Goal: Understand process/instructions: Learn how to perform a task or action

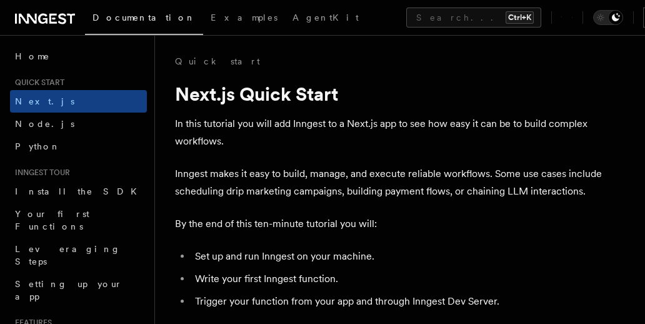
scroll to position [886, 0]
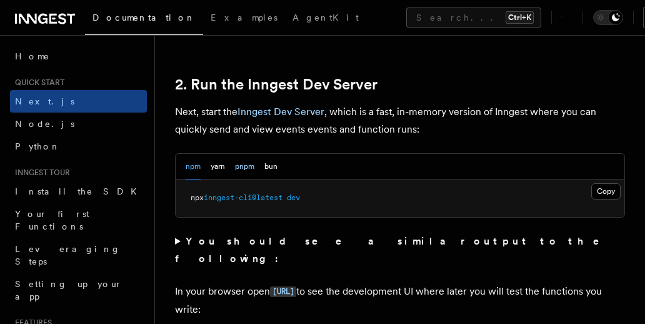
click at [249, 154] on button "pnpm" at bounding box center [244, 167] width 19 height 26
click at [608, 183] on button "Copy Copied" at bounding box center [605, 191] width 29 height 16
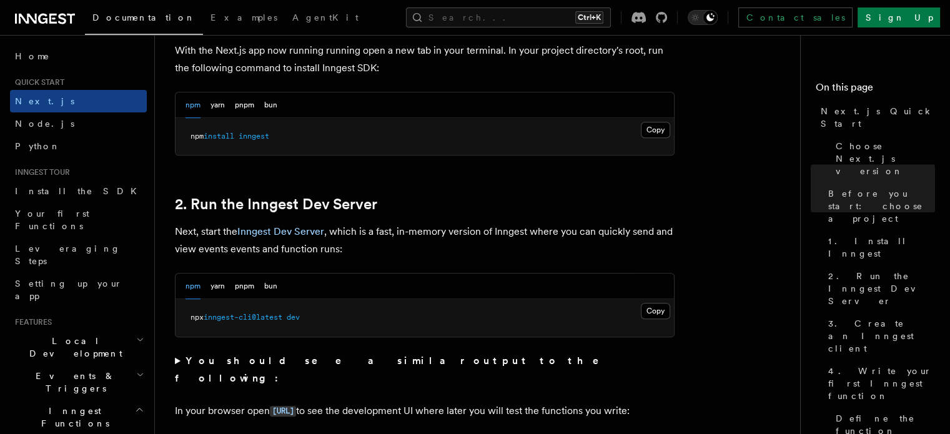
scroll to position [732, 0]
click at [239, 290] on button "pnpm" at bounding box center [244, 286] width 19 height 26
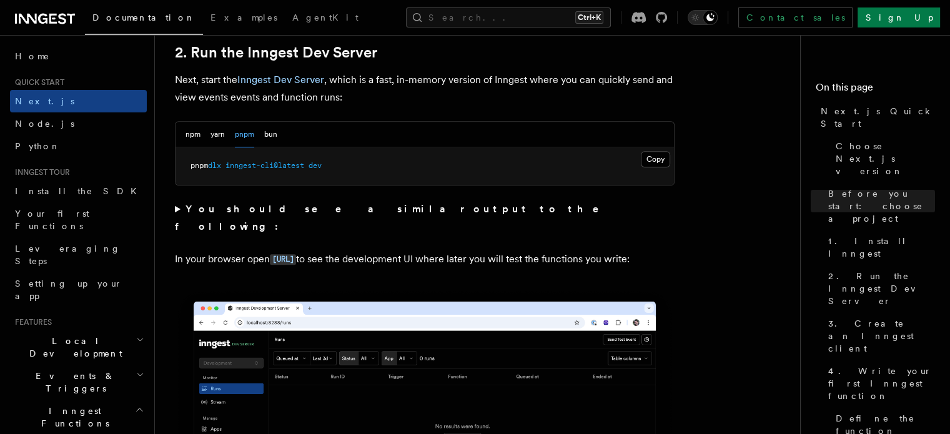
scroll to position [881, 0]
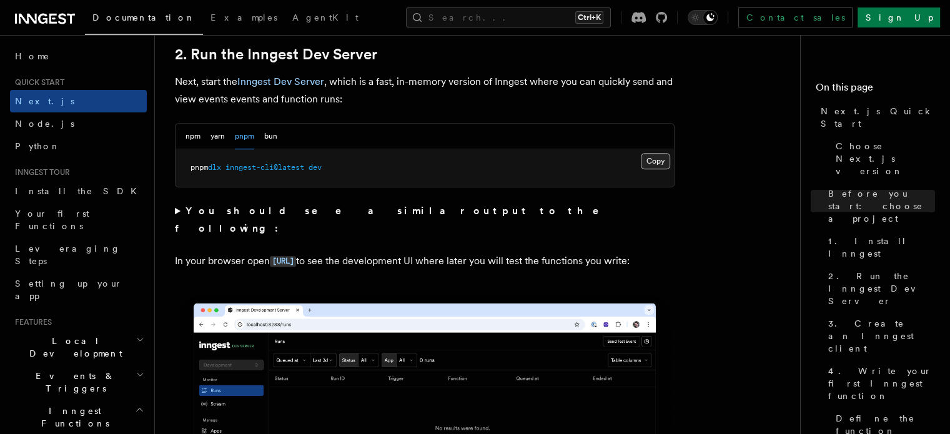
click at [648, 159] on button "Copy Copied" at bounding box center [655, 161] width 29 height 16
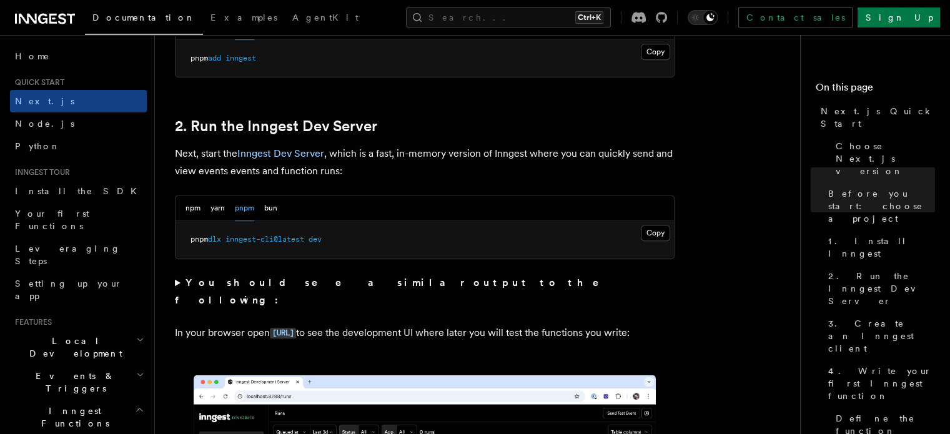
scroll to position [809, 0]
click at [665, 234] on button "Copy Copied" at bounding box center [655, 234] width 29 height 16
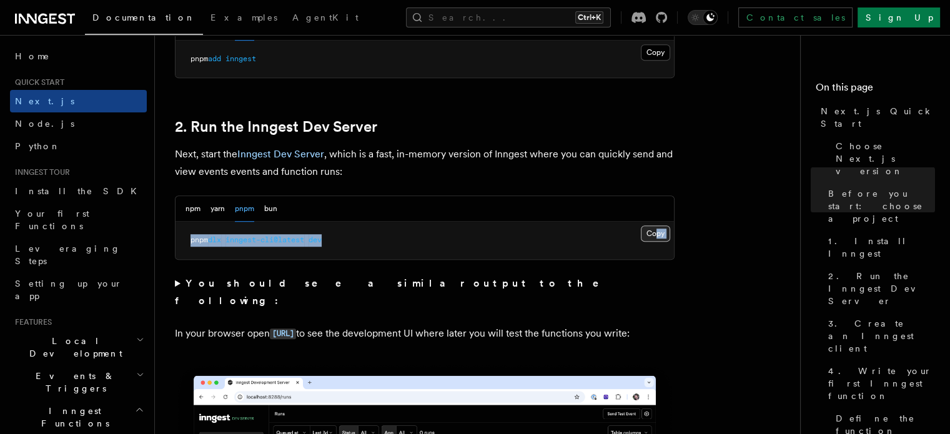
drag, startPoint x: 667, startPoint y: 241, endPoint x: 657, endPoint y: 236, distance: 11.2
click at [657, 236] on div "Copy Copied pnpm dlx inngest-cli@latest dev" at bounding box center [425, 240] width 498 height 37
click at [657, 236] on button "Copy Copied" at bounding box center [655, 234] width 29 height 16
click at [458, 152] on p "Next, start the Inngest Dev Server , which is a fast, in-memory version of Inng…" at bounding box center [425, 163] width 500 height 35
click at [297, 234] on pre "pnpm dlx inngest-cli@latest dev" at bounding box center [425, 240] width 498 height 37
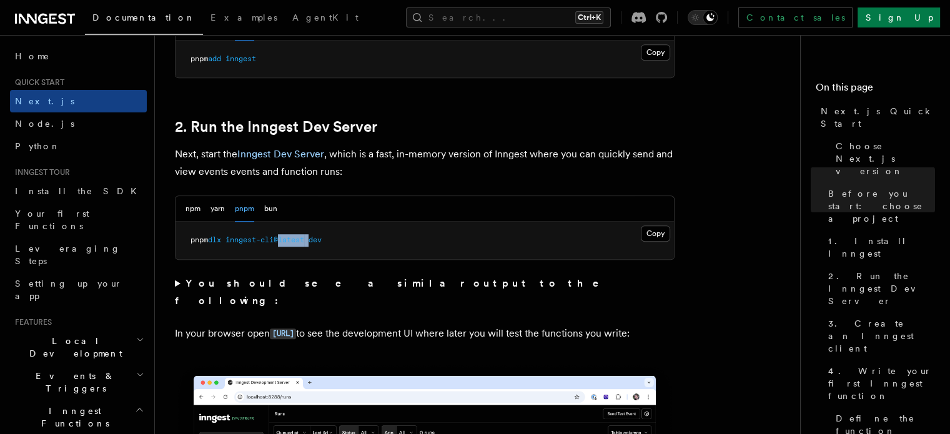
click at [297, 234] on pre "pnpm dlx inngest-cli@latest dev" at bounding box center [425, 240] width 498 height 37
copy div "pnpm dlx inngest-cli@latest dev"
click at [320, 237] on span "dev" at bounding box center [315, 239] width 13 height 9
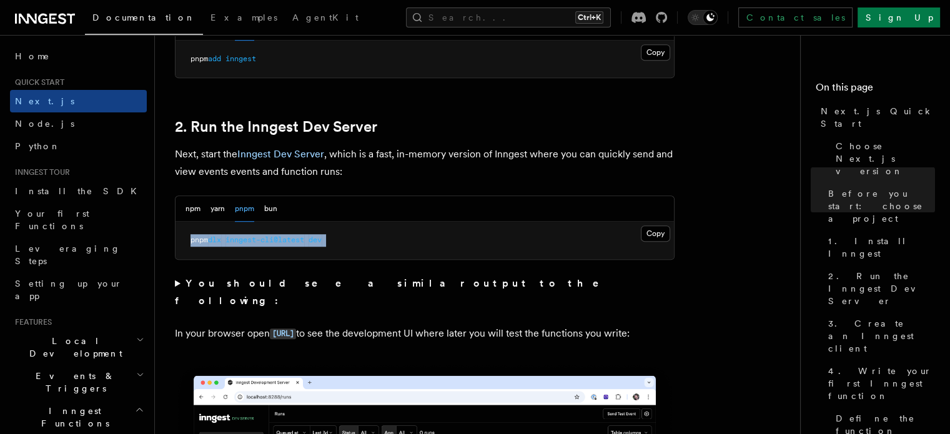
click at [320, 237] on span "dev" at bounding box center [315, 239] width 13 height 9
click at [412, 226] on pre "pnpm dlx inngest-cli@latest dev" at bounding box center [425, 240] width 498 height 37
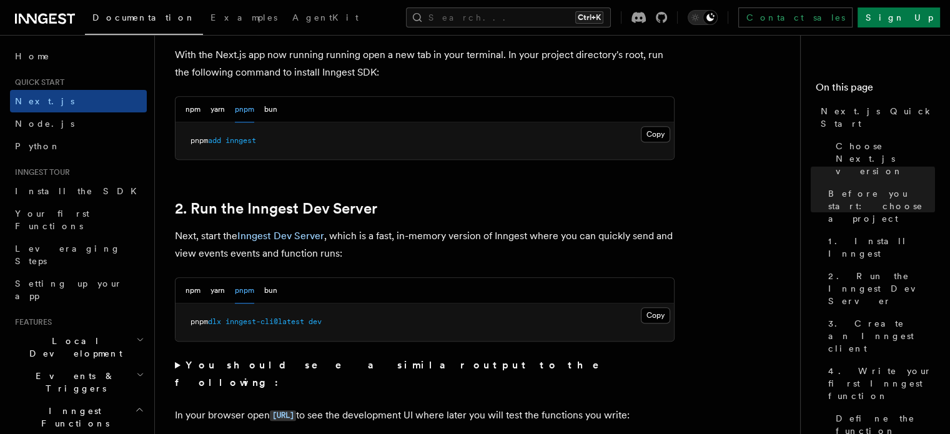
scroll to position [747, 0]
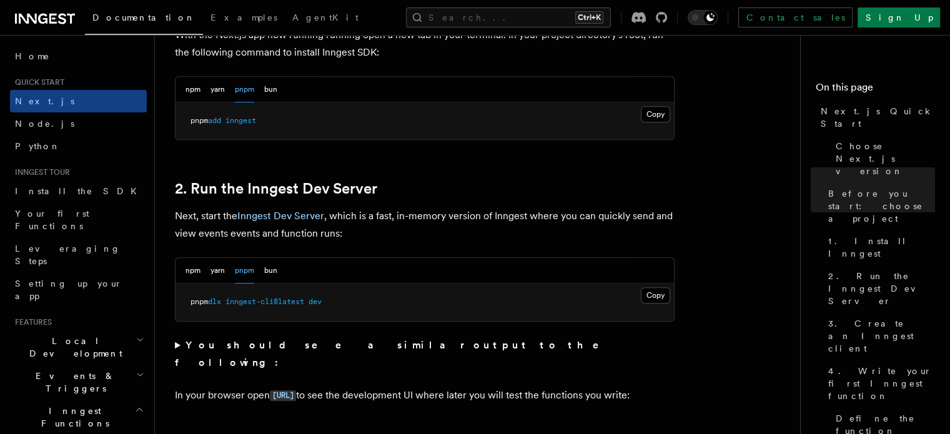
click at [278, 307] on pre "pnpm dlx inngest-cli@latest dev" at bounding box center [425, 302] width 498 height 37
drag, startPoint x: 278, startPoint y: 307, endPoint x: 277, endPoint y: 299, distance: 8.1
click at [277, 299] on pre "pnpm dlx inngest-cli@latest dev" at bounding box center [425, 302] width 498 height 37
click at [277, 299] on span "inngest-cli@latest" at bounding box center [265, 301] width 79 height 9
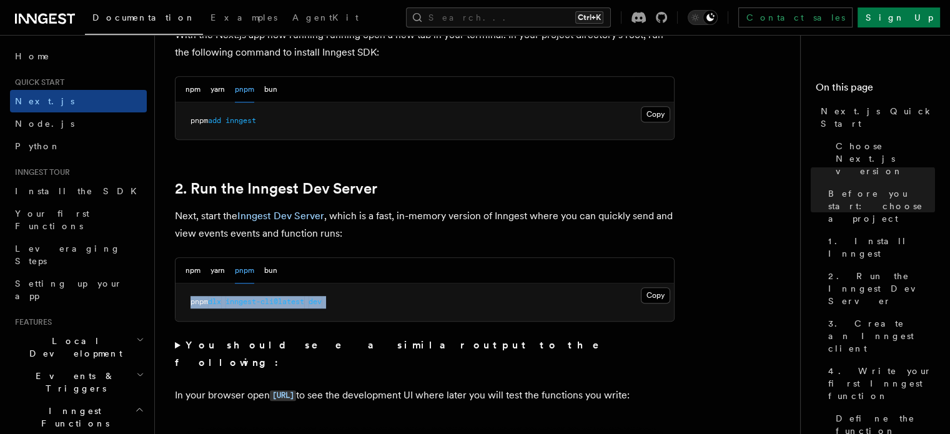
click at [277, 299] on span "inngest-cli@latest" at bounding box center [265, 301] width 79 height 9
